Goal: Task Accomplishment & Management: Manage account settings

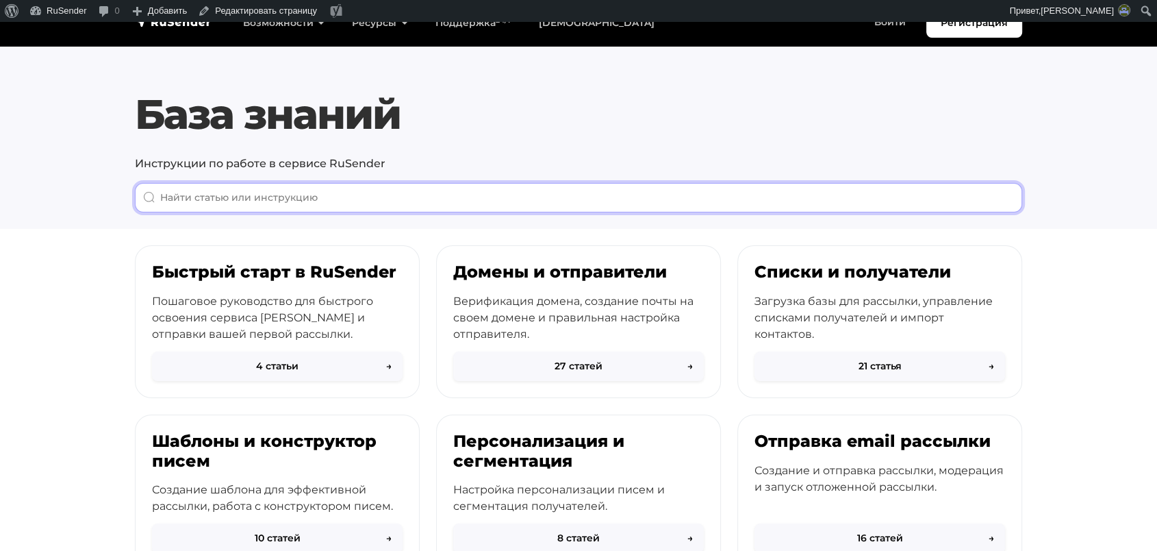
click at [671, 201] on input "When autocomplete results are available use up and down arrows to review and en…" at bounding box center [579, 197] width 888 height 29
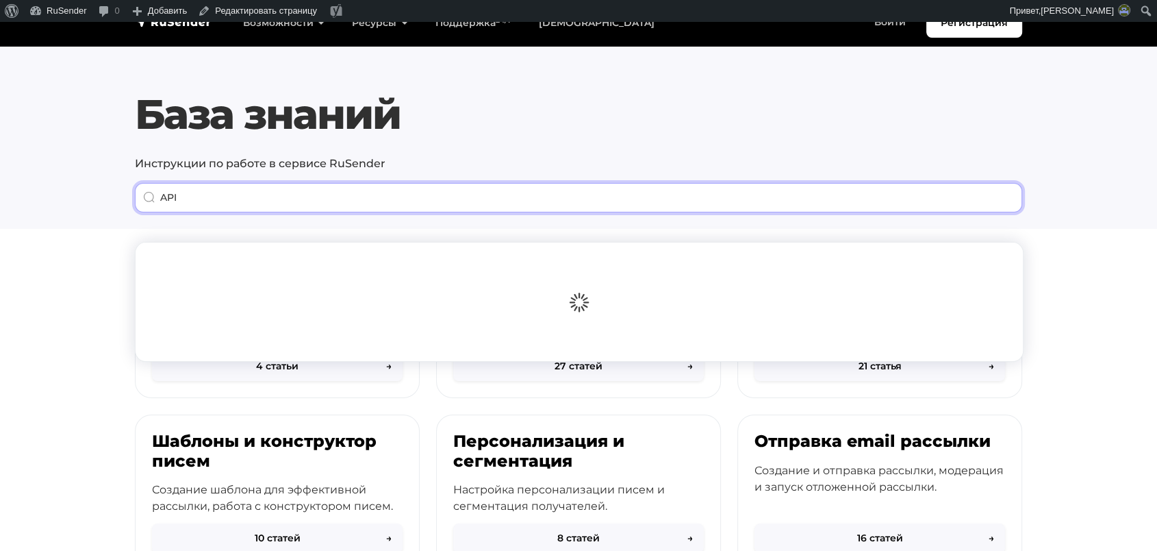
type input "API"
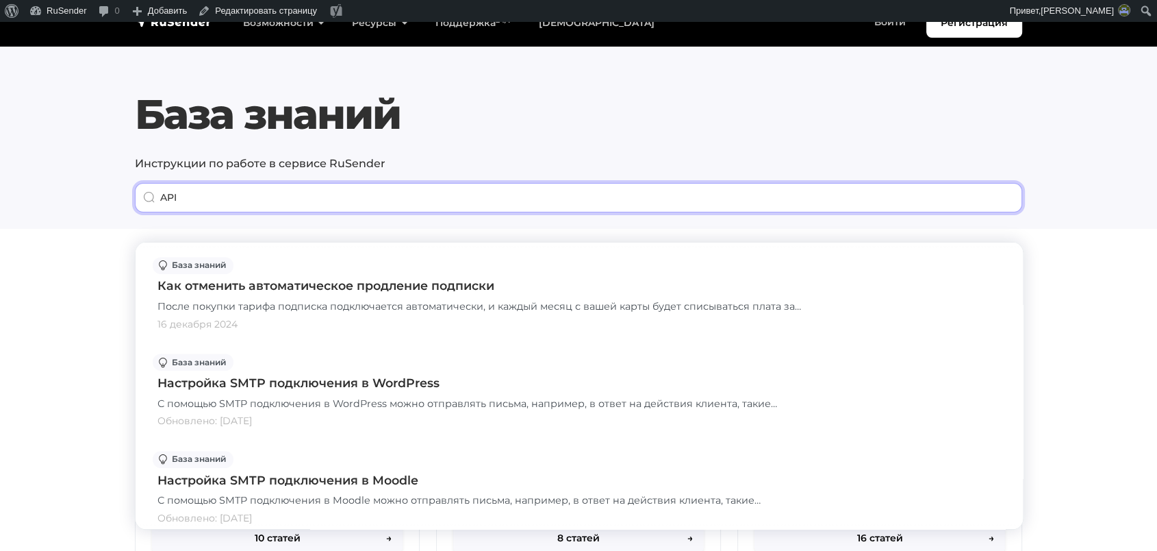
scroll to position [837, 0]
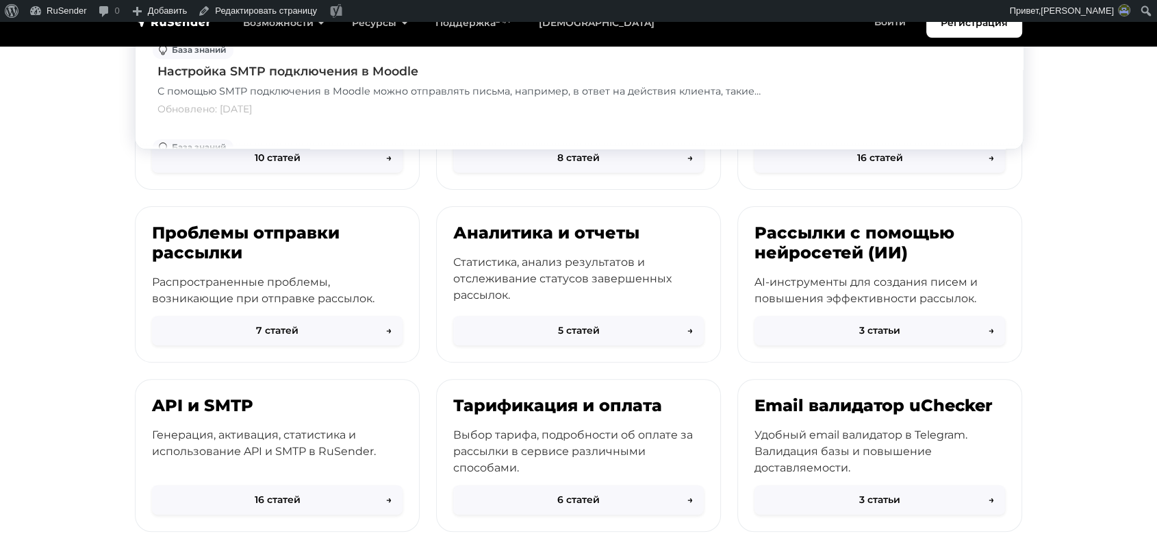
click at [127, 249] on div "Проблемы отправки рассылки Распространенные проблемы, возникающие при отправке …" at bounding box center [277, 284] width 301 height 156
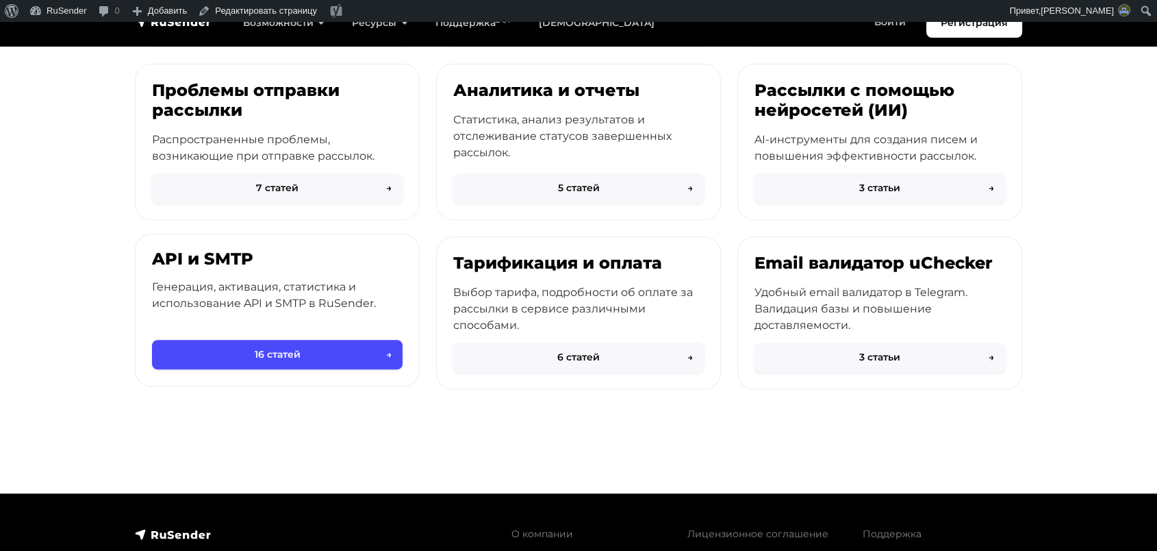
scroll to position [532, 0]
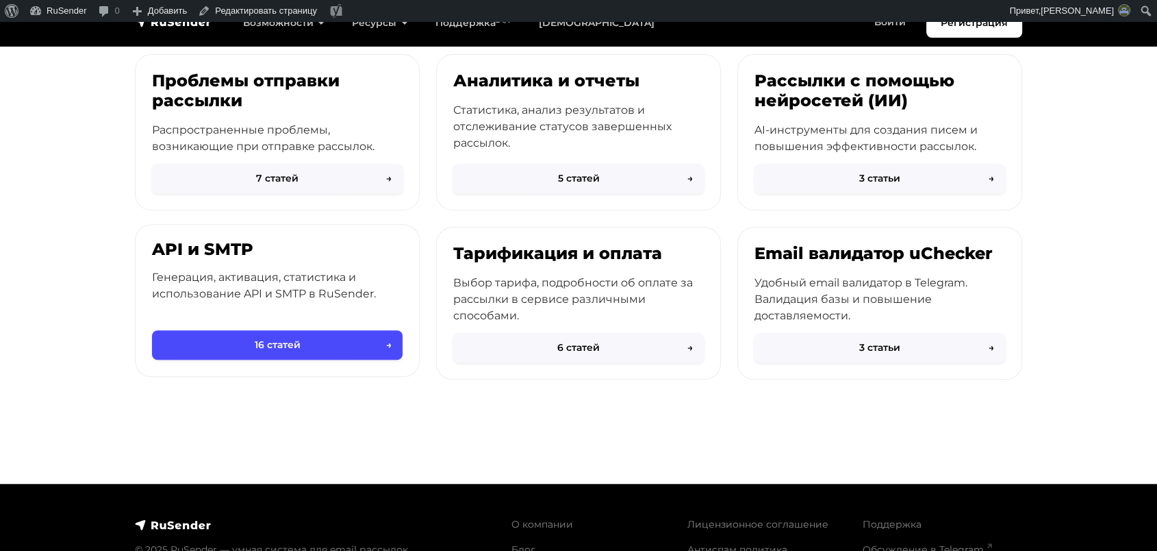
click at [201, 274] on p "Генерация, активация, статистика и использование API и SMTP в RuSender." at bounding box center [277, 285] width 251 height 33
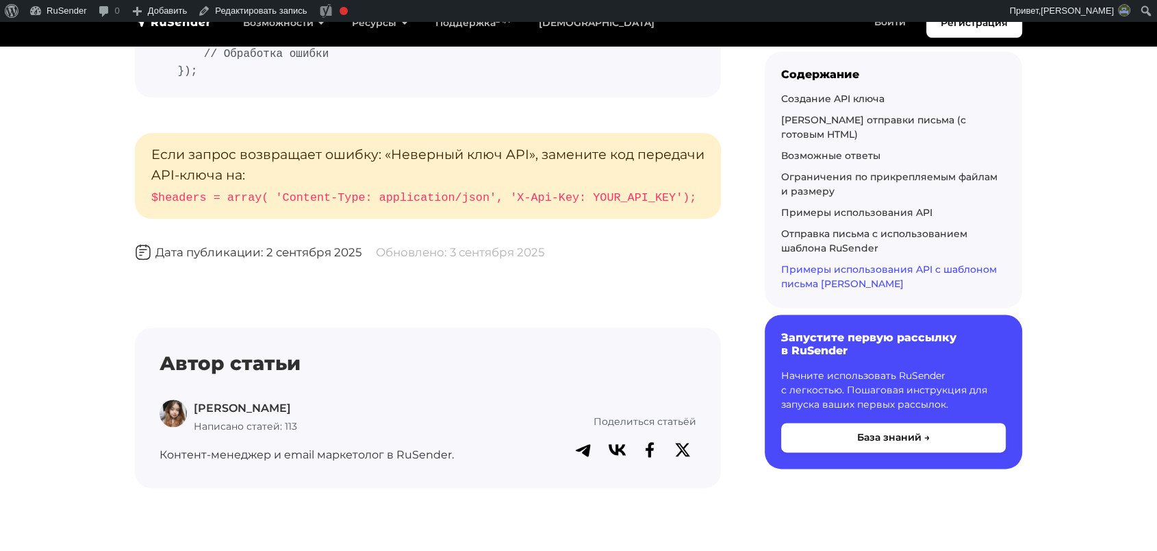
scroll to position [11905, 0]
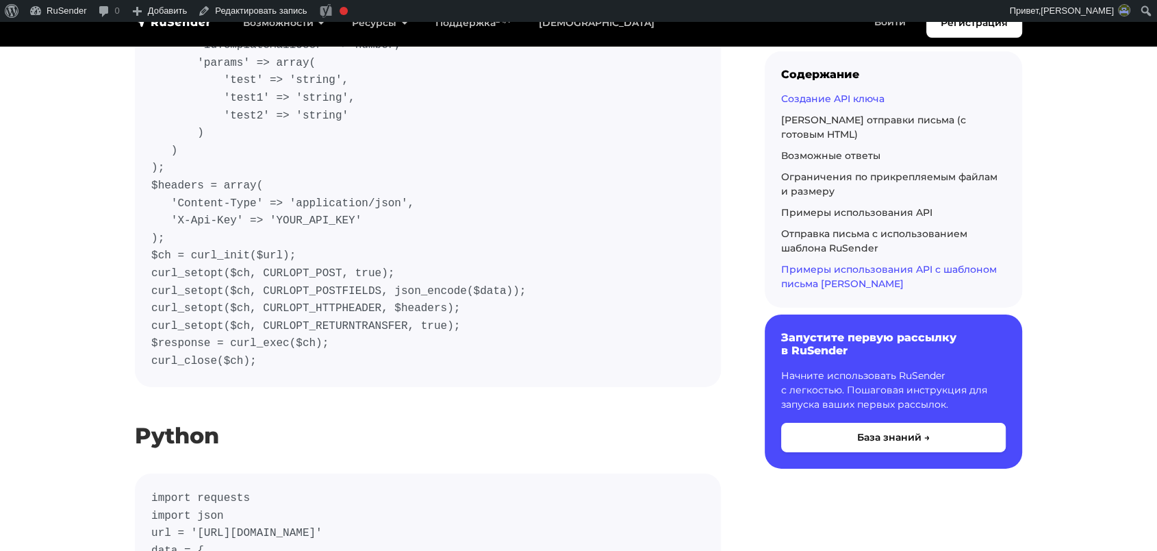
click at [846, 96] on link "Создание API ключа" at bounding box center [832, 98] width 103 height 12
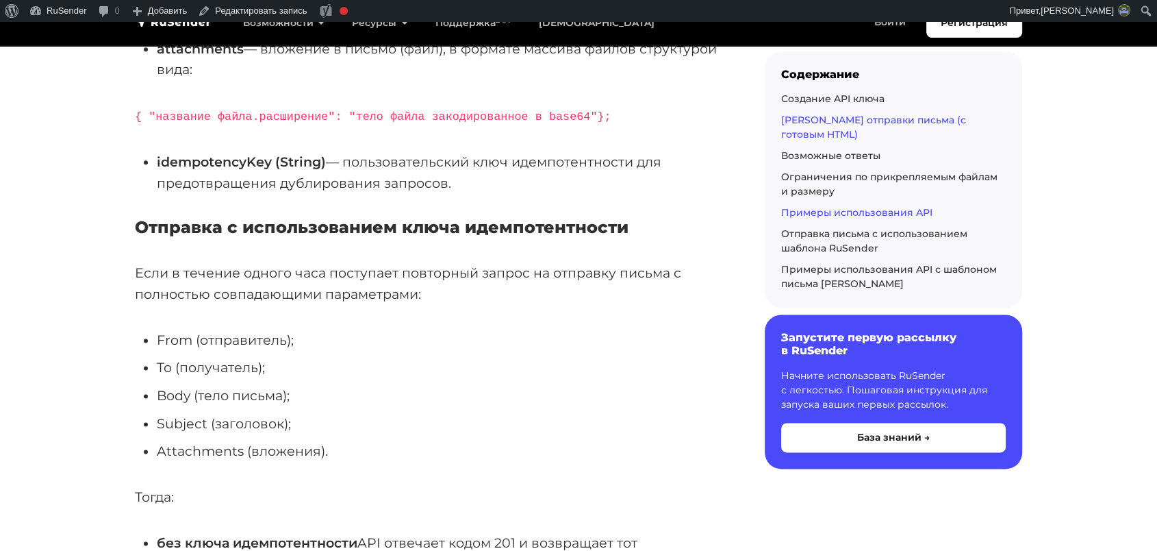
click at [836, 127] on div "Создание API ключа Роут отправки письма (с готовым HTML) Возможные ответы Огран…" at bounding box center [893, 191] width 225 height 199
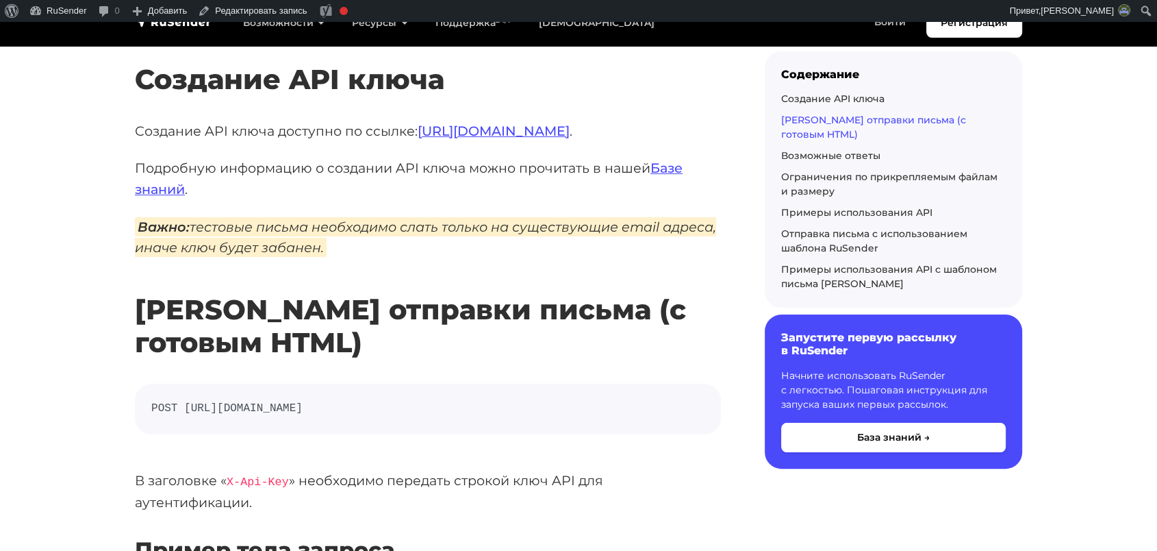
click at [835, 121] on link "Роут отправки письма (с готовым HTML)" at bounding box center [873, 127] width 185 height 27
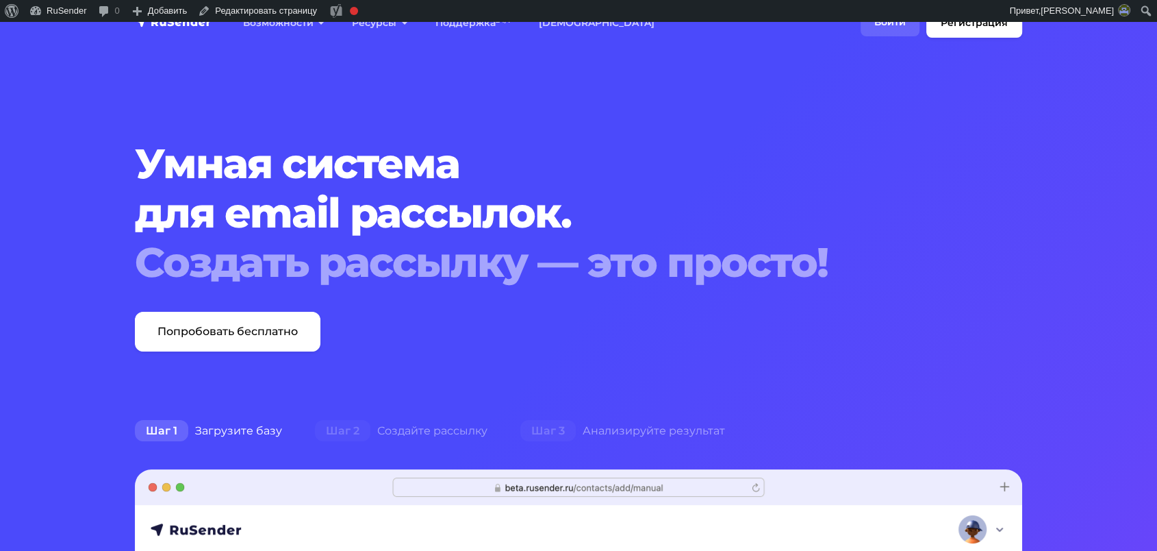
click at [882, 23] on link "Войти" at bounding box center [890, 22] width 59 height 28
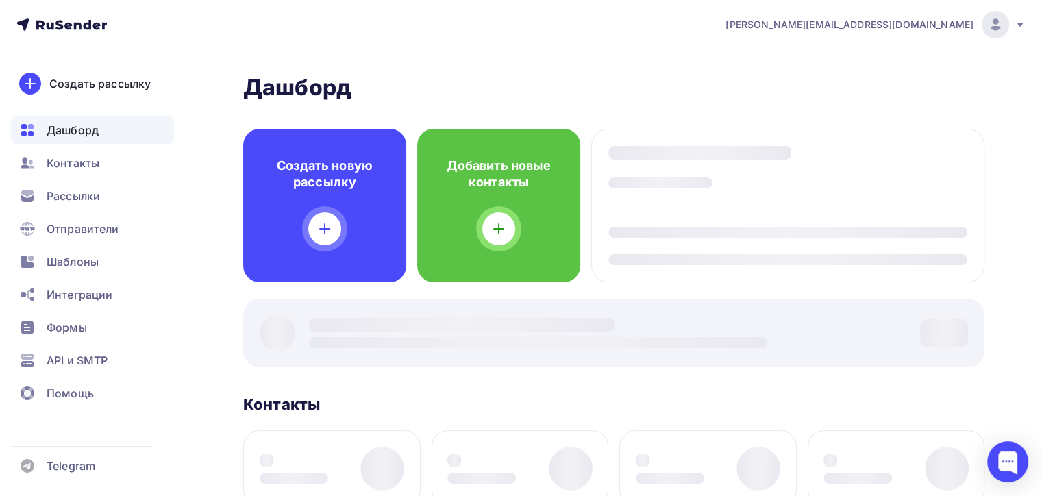
click at [115, 242] on ul "Дашборд Контакты Рассылки Отправители Шаблоны Интеграции Формы API и SMTP Помощь" at bounding box center [92, 265] width 163 height 298
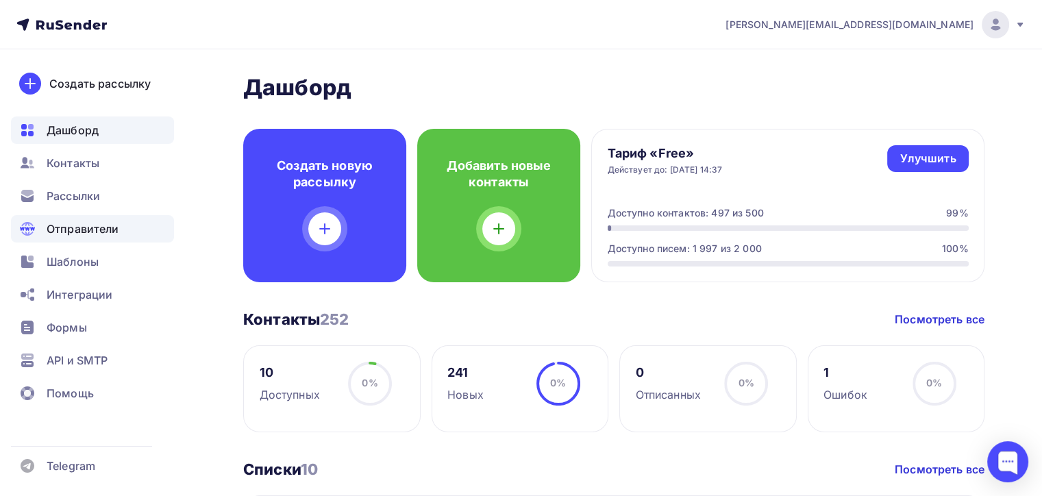
click at [115, 227] on span "Отправители" at bounding box center [83, 229] width 73 height 16
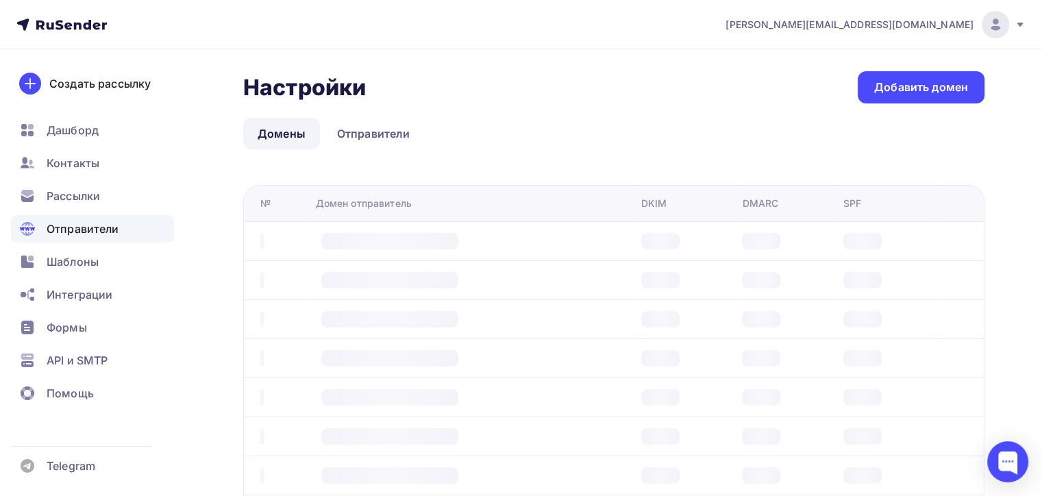
click at [348, 153] on div "Настройки Настройки Добавить домен Домены Отправители Домены Отправители № Доме…" at bounding box center [613, 341] width 741 height 541
click at [362, 136] on link "Отправители" at bounding box center [374, 134] width 102 height 32
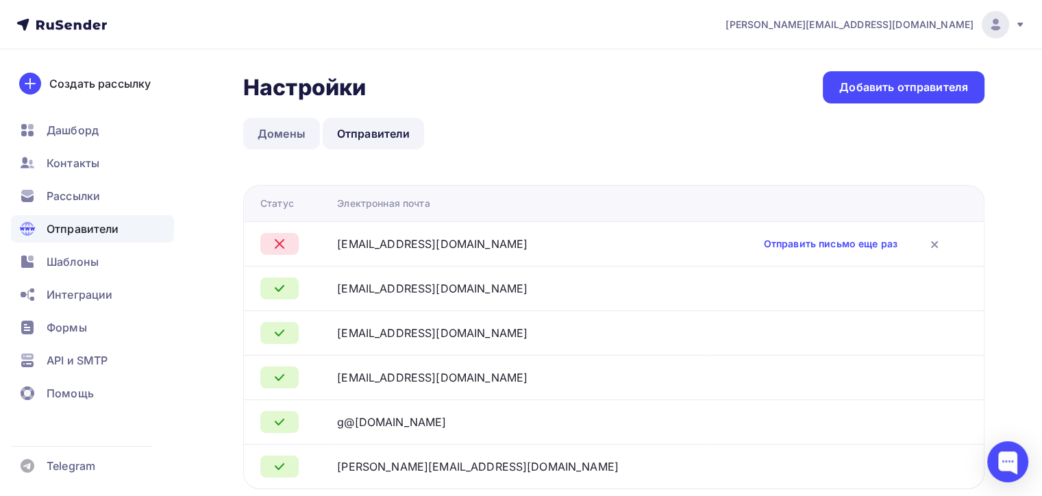
click at [310, 132] on link "Домены" at bounding box center [281, 134] width 77 height 32
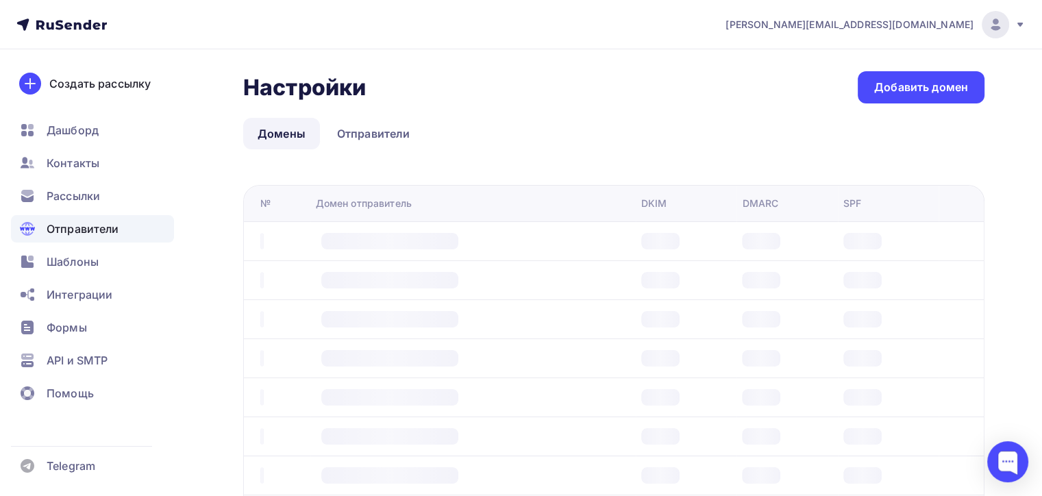
click at [391, 241] on div at bounding box center [389, 241] width 137 height 16
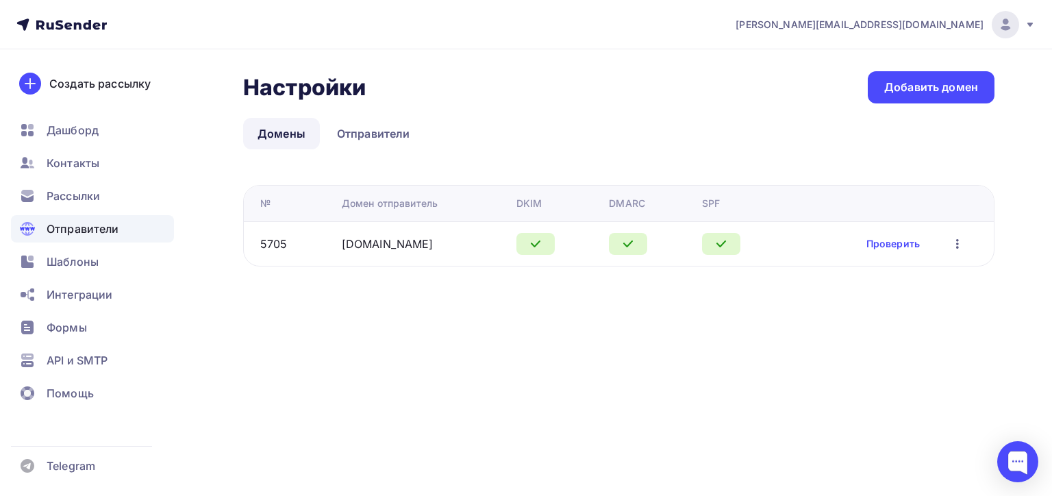
click at [392, 247] on link "[DOMAIN_NAME]" at bounding box center [388, 244] width 92 height 14
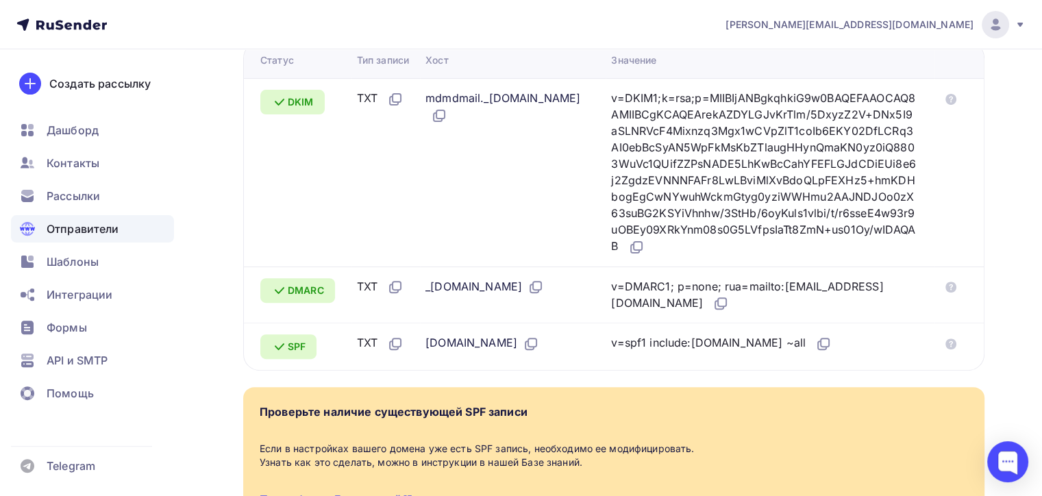
scroll to position [375, 0]
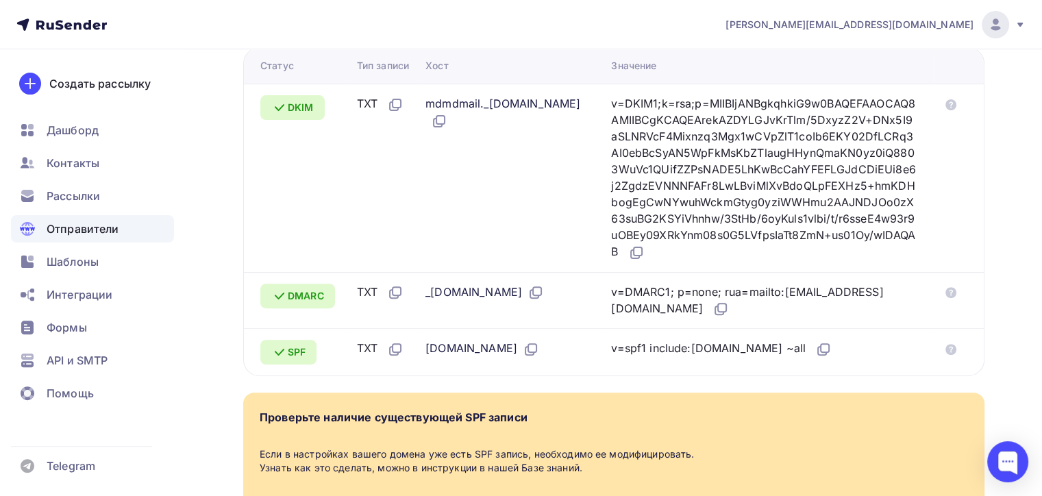
drag, startPoint x: 430, startPoint y: 101, endPoint x: 547, endPoint y: 101, distance: 116.4
click at [547, 101] on div "mdmdmail._[DOMAIN_NAME]" at bounding box center [507, 112] width 164 height 34
copy div "mdmdmail._domainkey"
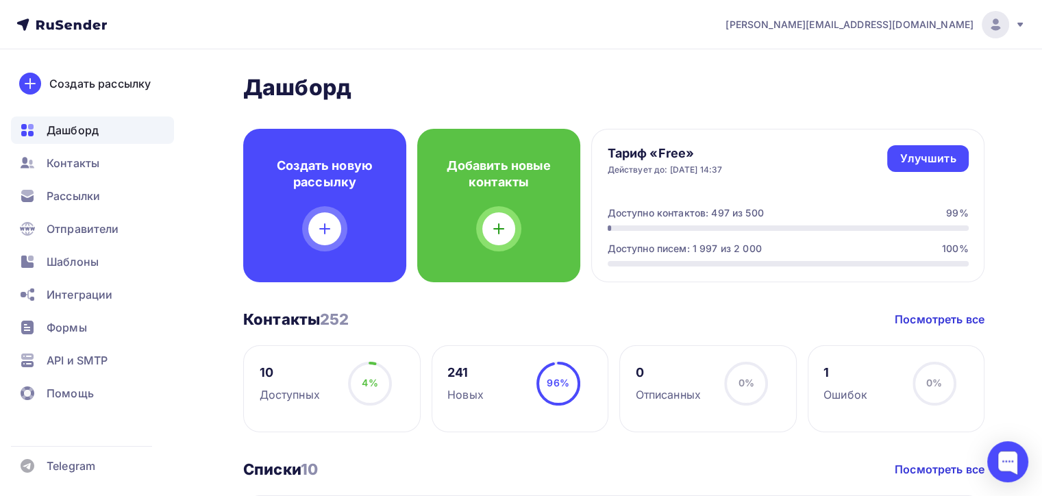
click at [933, 33] on div "[PERSON_NAME][EMAIL_ADDRESS][DOMAIN_NAME]" at bounding box center [875, 24] width 300 height 27
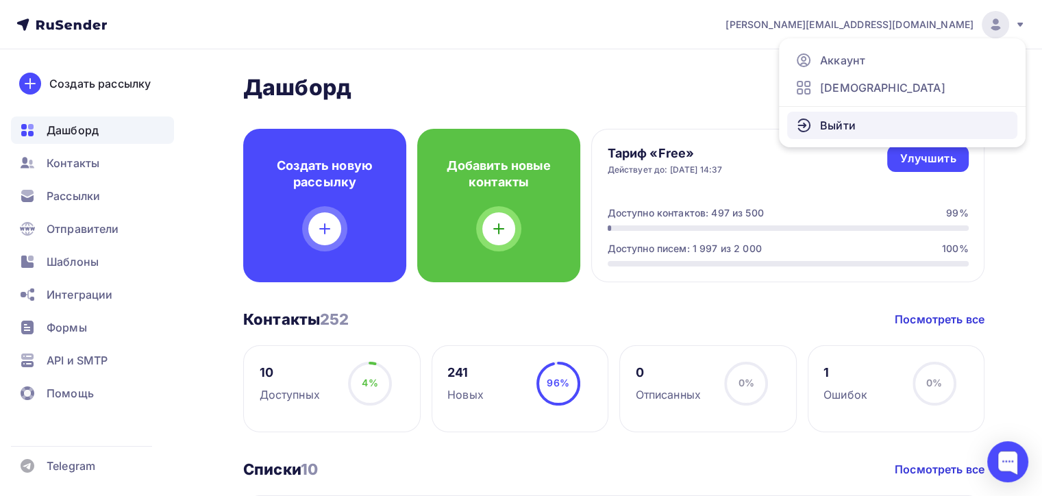
click at [858, 121] on link "Выйти" at bounding box center [902, 125] width 230 height 27
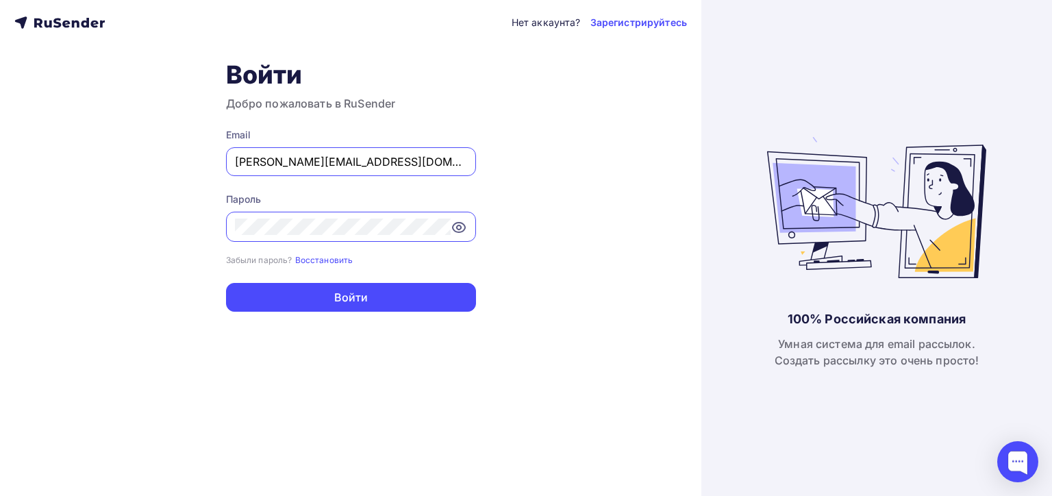
click at [347, 161] on input "[PERSON_NAME][EMAIL_ADDRESS][DOMAIN_NAME]" at bounding box center [351, 161] width 232 height 16
type input "joshgrizzli@gmail.com"
drag, startPoint x: 519, startPoint y: 266, endPoint x: 476, endPoint y: 270, distance: 43.3
click at [518, 266] on div "Нет аккаунта? Зарегистрируйтесь Войти Добро пожаловать в RuSender Email joshgri…" at bounding box center [350, 248] width 701 height 496
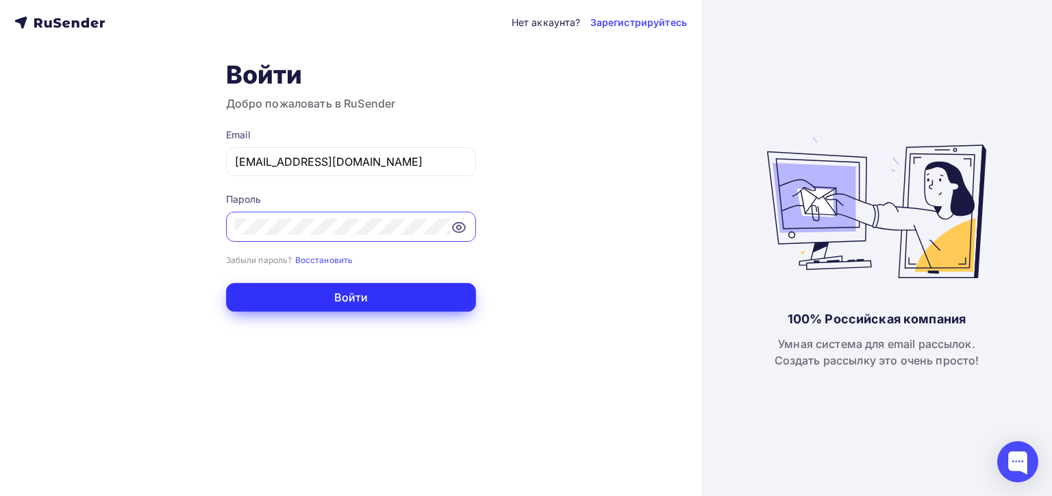
click at [409, 296] on button "Войти" at bounding box center [351, 297] width 250 height 29
